Goal: Transaction & Acquisition: Purchase product/service

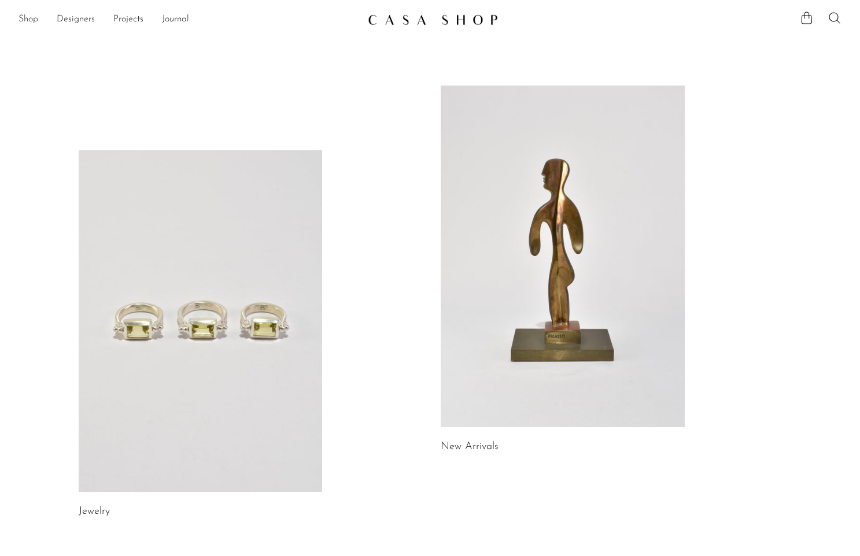
click at [25, 16] on link "Shop" at bounding box center [29, 19] width 20 height 15
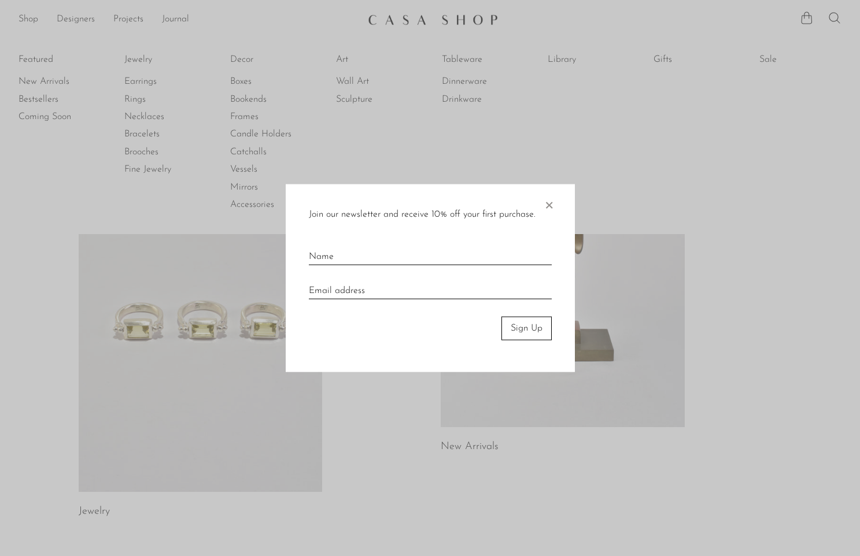
click at [462, 83] on div at bounding box center [430, 278] width 860 height 556
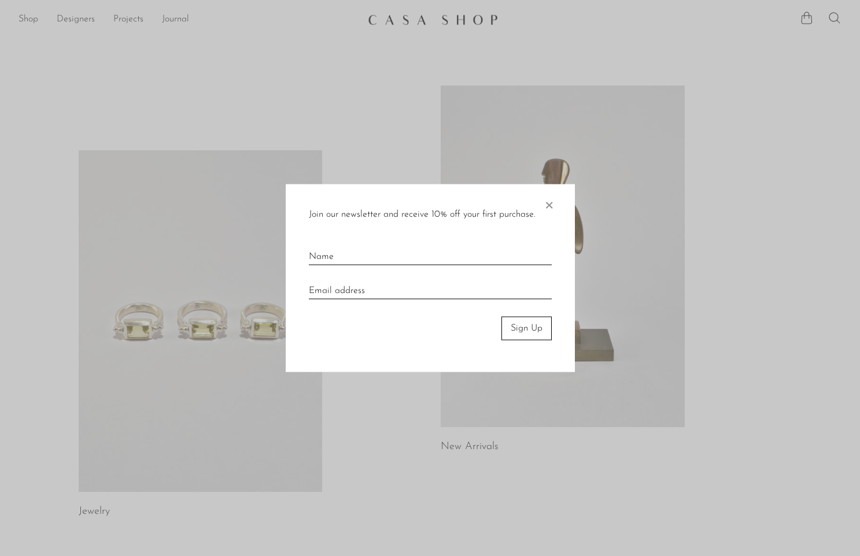
click at [547, 206] on span "×" at bounding box center [549, 203] width 12 height 37
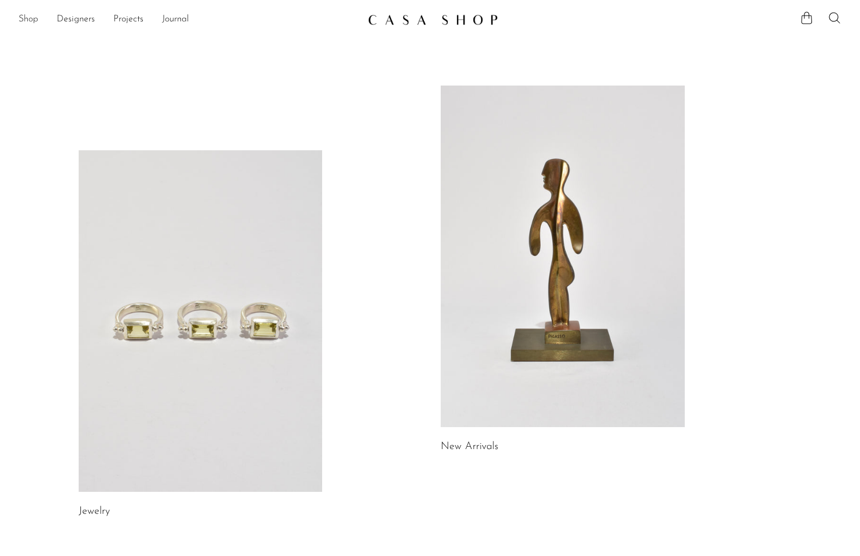
click at [24, 17] on link "Shop" at bounding box center [29, 19] width 20 height 15
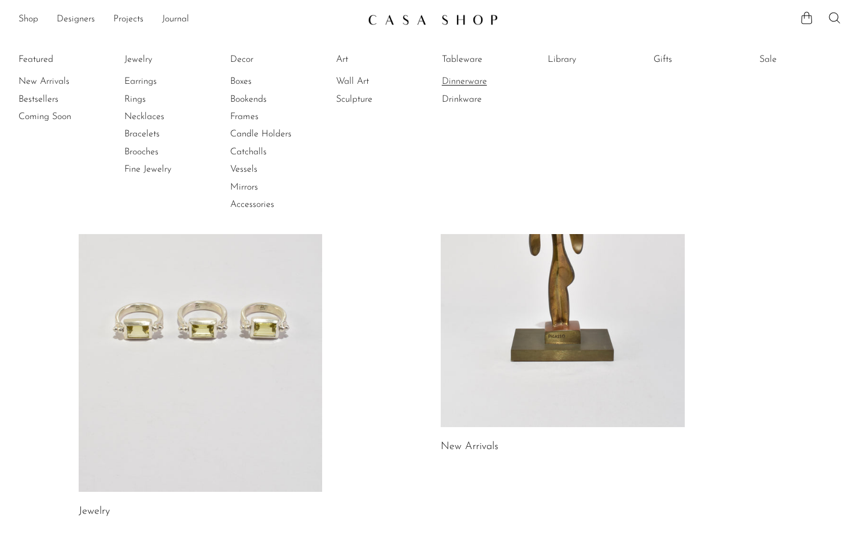
click at [451, 83] on link "Dinnerware" at bounding box center [485, 81] width 87 height 13
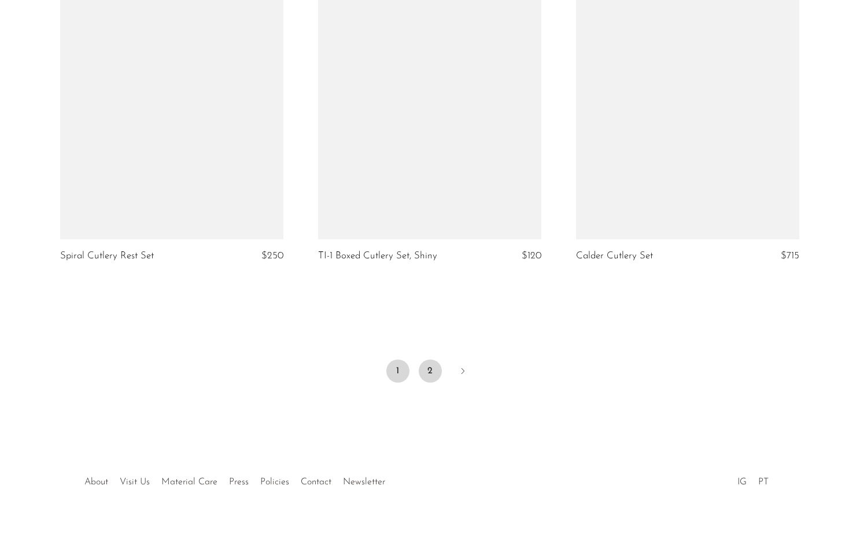
scroll to position [4191, 0]
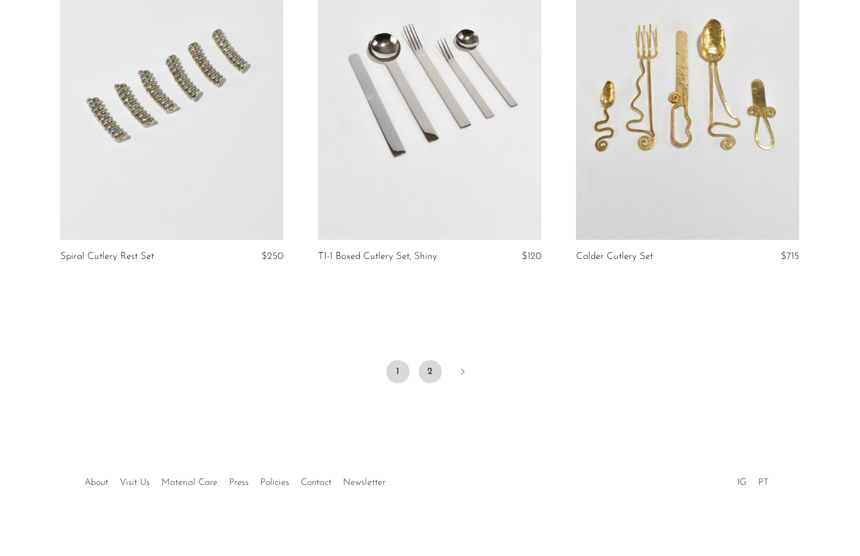
click at [430, 370] on link "2" at bounding box center [430, 371] width 23 height 23
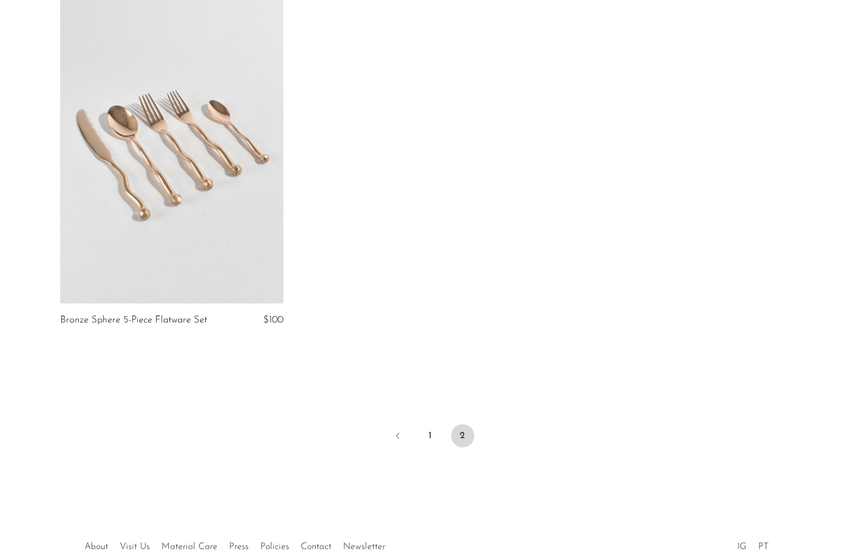
scroll to position [546, 0]
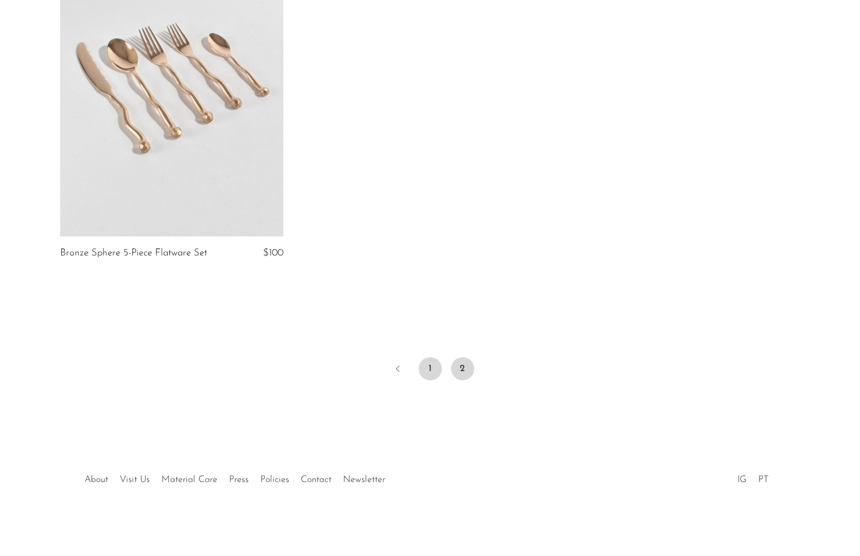
click at [431, 366] on link "1" at bounding box center [430, 368] width 23 height 23
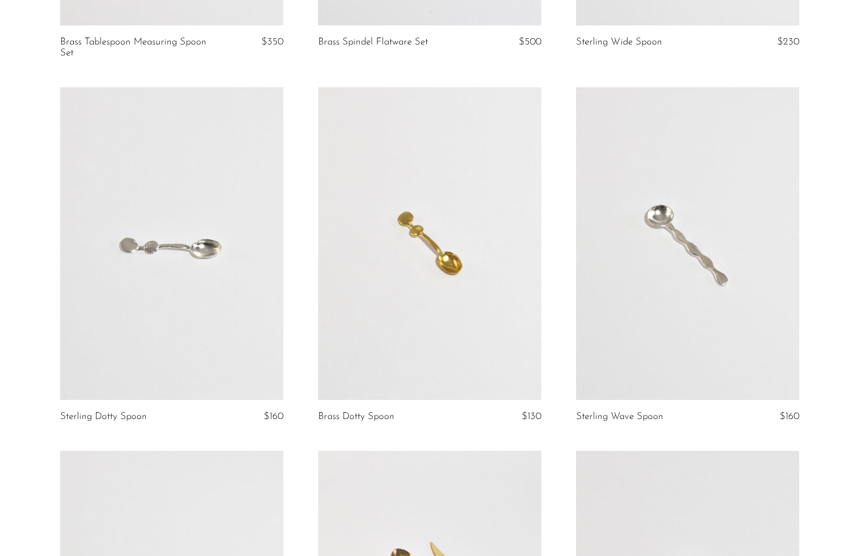
scroll to position [500, 0]
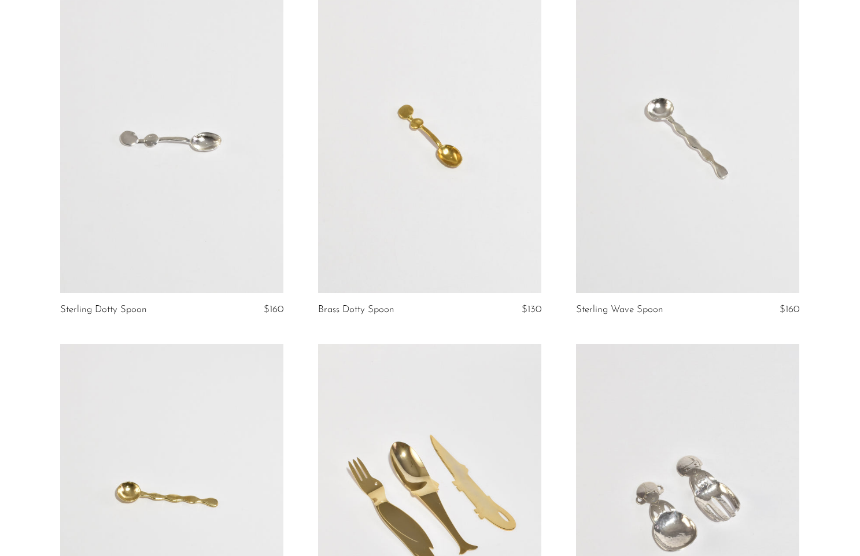
click at [503, 250] on link at bounding box center [429, 136] width 223 height 312
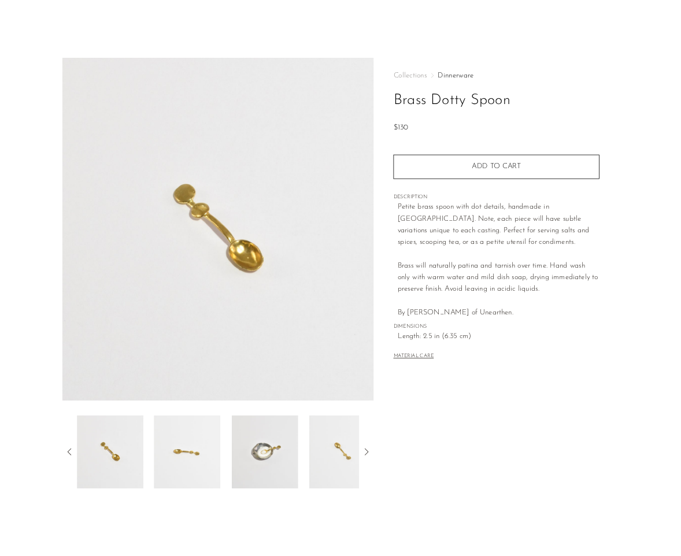
scroll to position [56, 0]
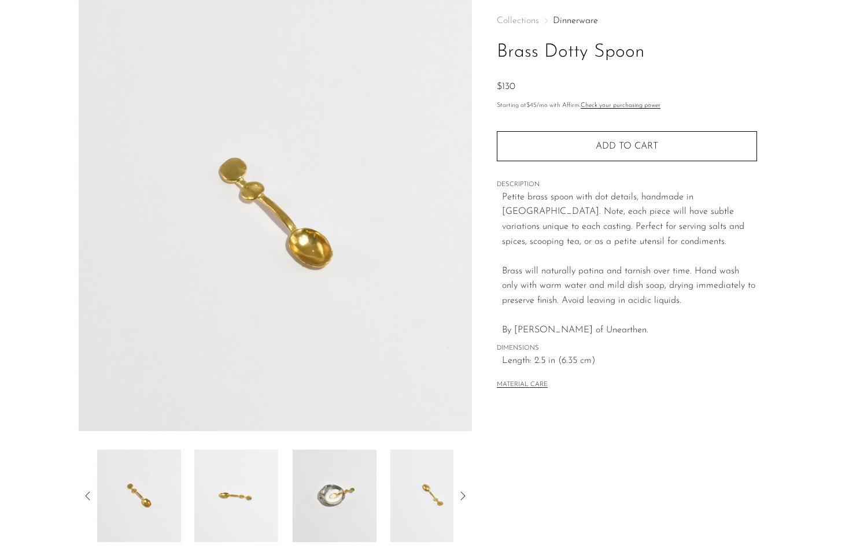
click at [302, 490] on img at bounding box center [335, 496] width 84 height 93
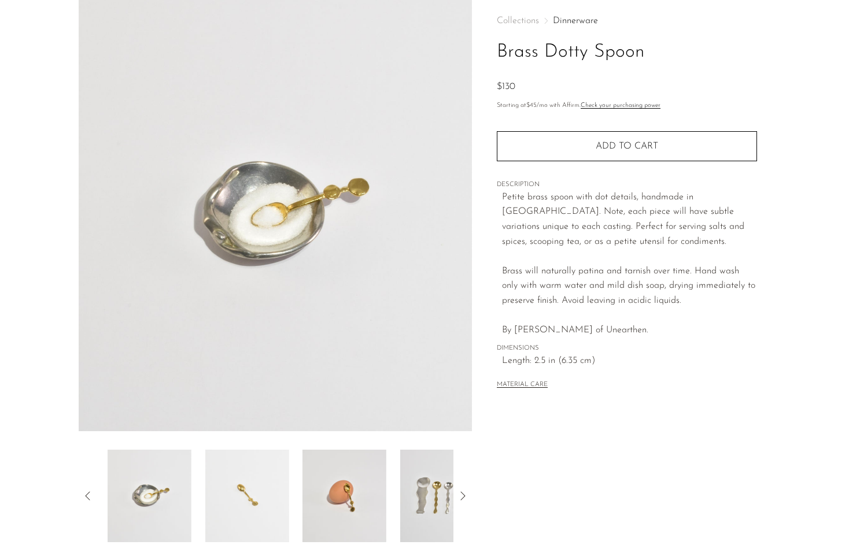
click at [326, 496] on img at bounding box center [344, 496] width 84 height 93
